Goal: Information Seeking & Learning: Learn about a topic

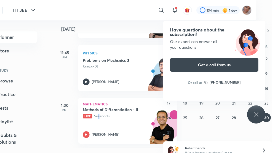
scroll to position [11, 16]
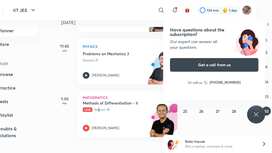
scroll to position [11, 0]
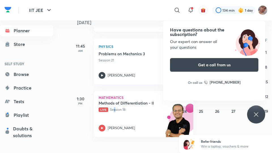
click at [258, 117] on icon at bounding box center [256, 114] width 7 height 7
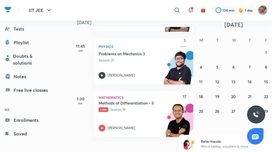
scroll to position [88, 0]
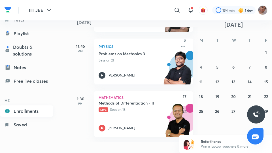
click at [39, 108] on link "Enrollments" at bounding box center [26, 110] width 53 height 11
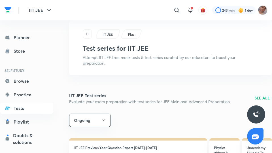
scroll to position [88, 0]
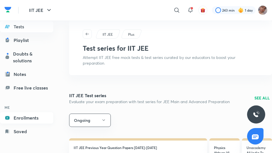
click at [25, 118] on link "Enrollments" at bounding box center [26, 117] width 53 height 11
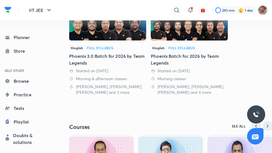
scroll to position [230, 0]
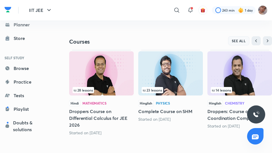
click at [235, 40] on span "SEE ALL" at bounding box center [239, 41] width 14 height 4
click at [236, 40] on span "SEE ALL" at bounding box center [239, 41] width 14 height 4
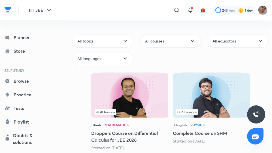
scroll to position [18, 0]
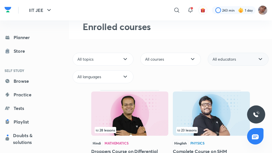
click at [226, 57] on span "All educators" at bounding box center [223, 59] width 23 height 6
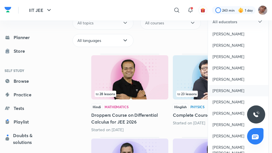
scroll to position [72, 0]
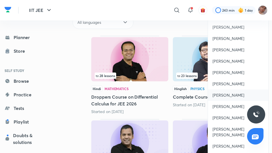
click at [225, 96] on span "[PERSON_NAME]" at bounding box center [228, 95] width 32 height 6
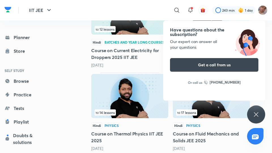
scroll to position [380, 0]
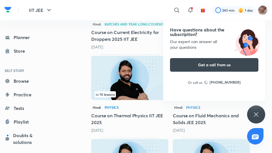
click at [134, 68] on img at bounding box center [129, 78] width 77 height 44
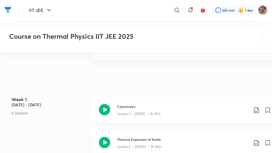
scroll to position [233, 0]
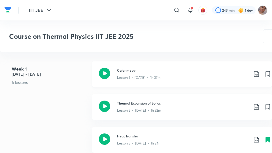
click at [139, 17] on p "Lesson 1 • [DATE] • 1h 37m" at bounding box center [139, 14] width 44 height 5
